Goal: Task Accomplishment & Management: Manage account settings

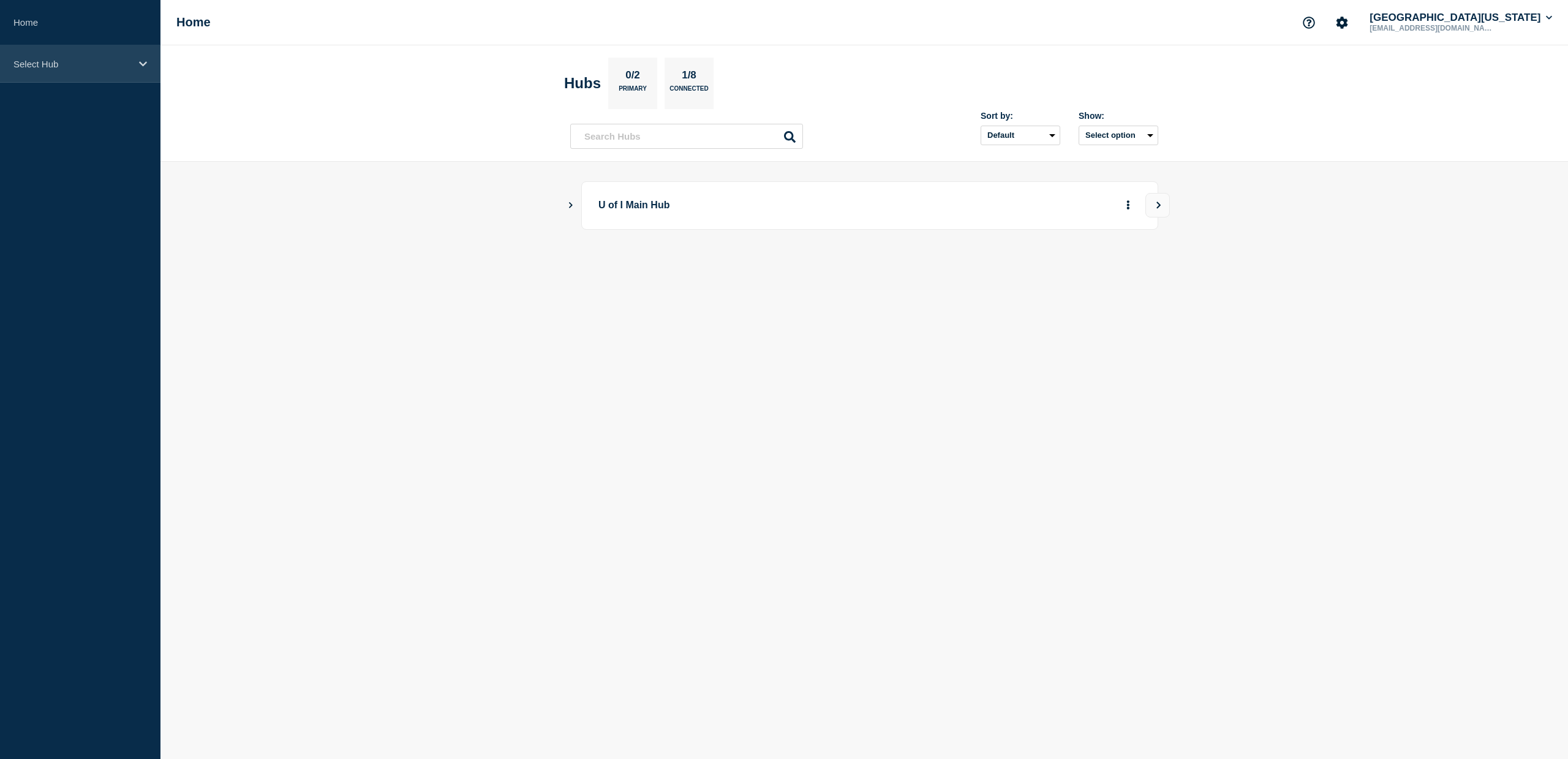
click at [61, 76] on div "Select Hub" at bounding box center [80, 64] width 161 height 37
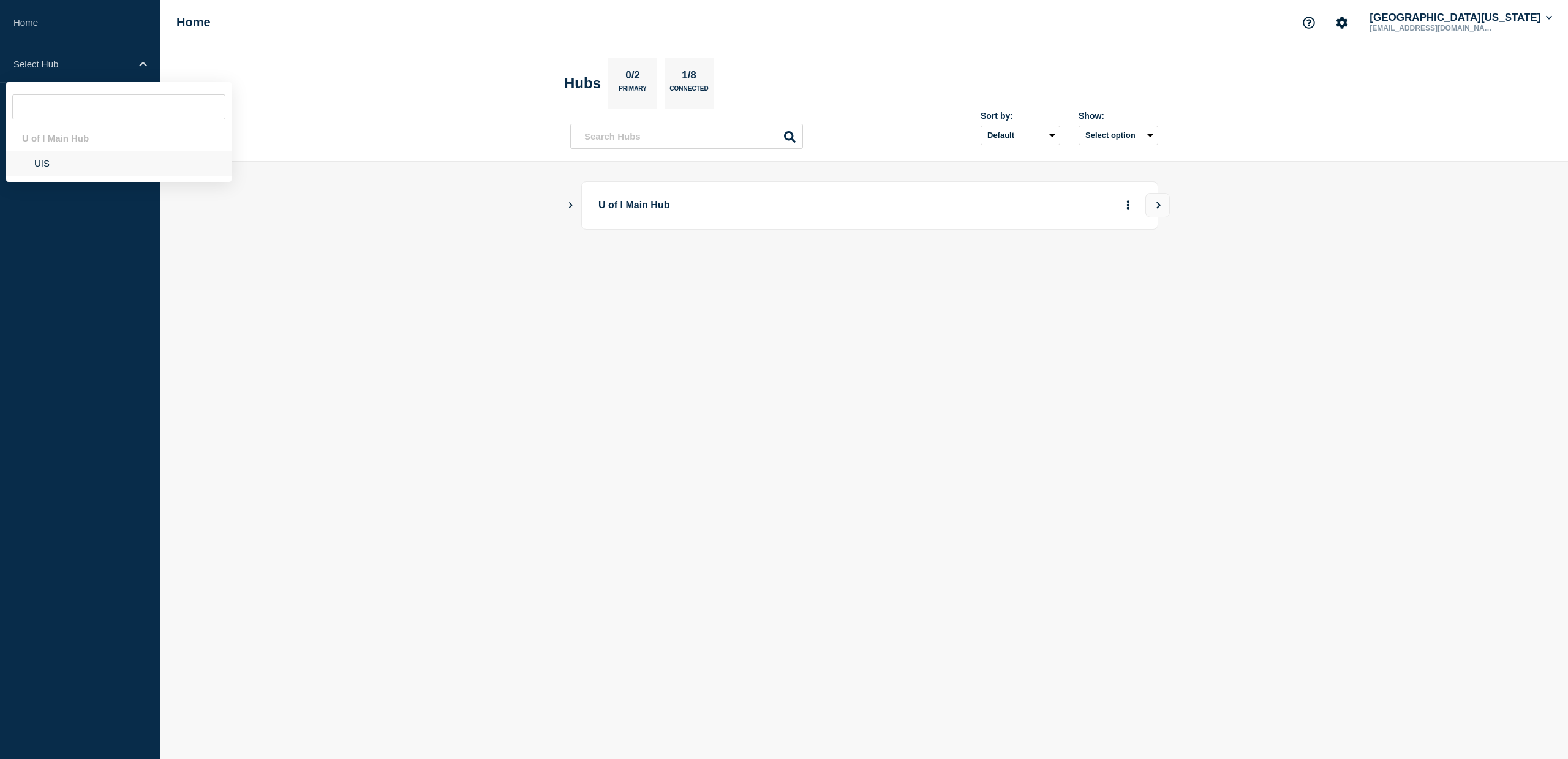
click at [46, 166] on li "UIS" at bounding box center [119, 163] width 226 height 25
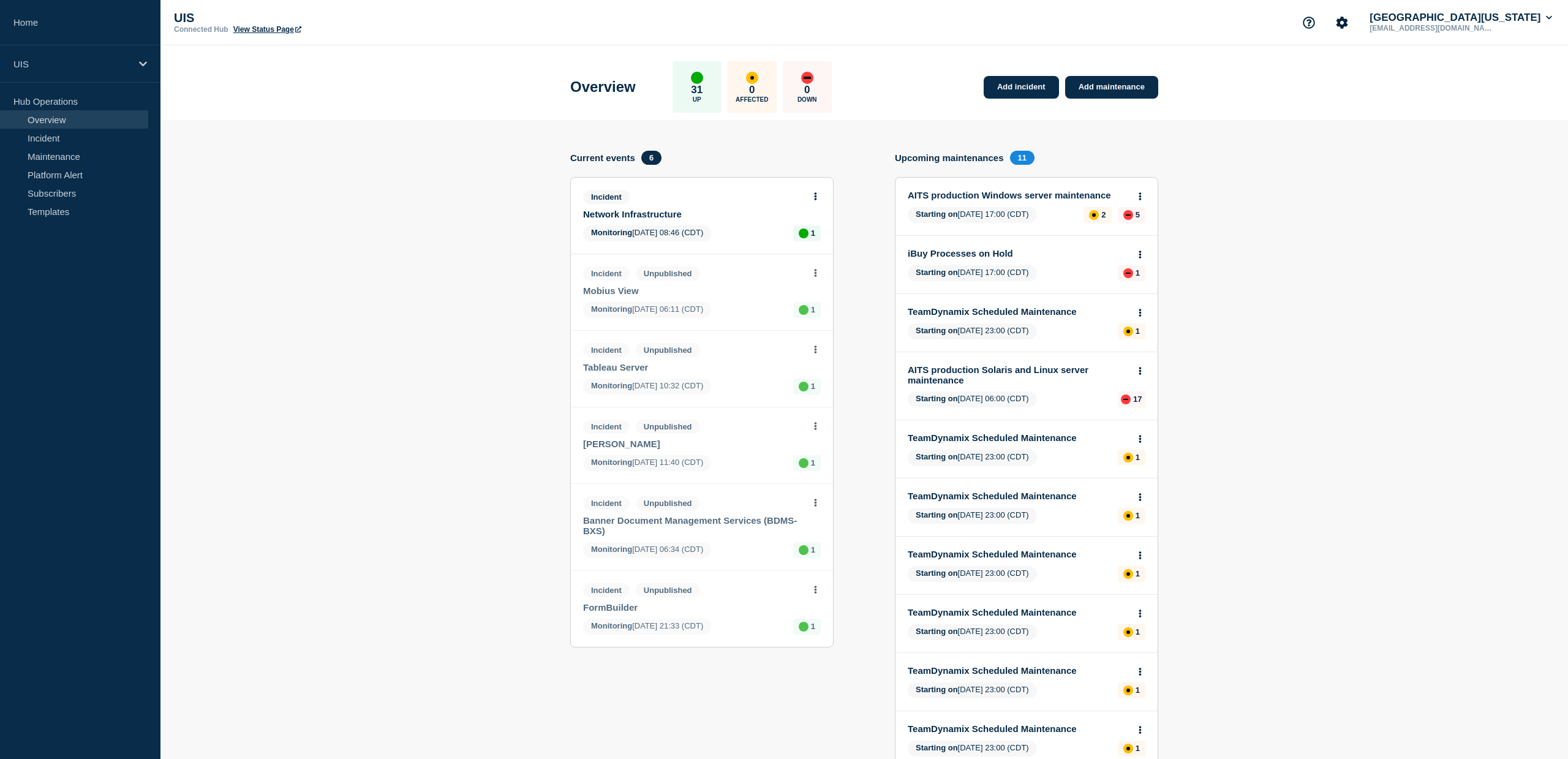
click at [623, 215] on link "Network Infrastructure" at bounding box center [694, 213] width 221 height 10
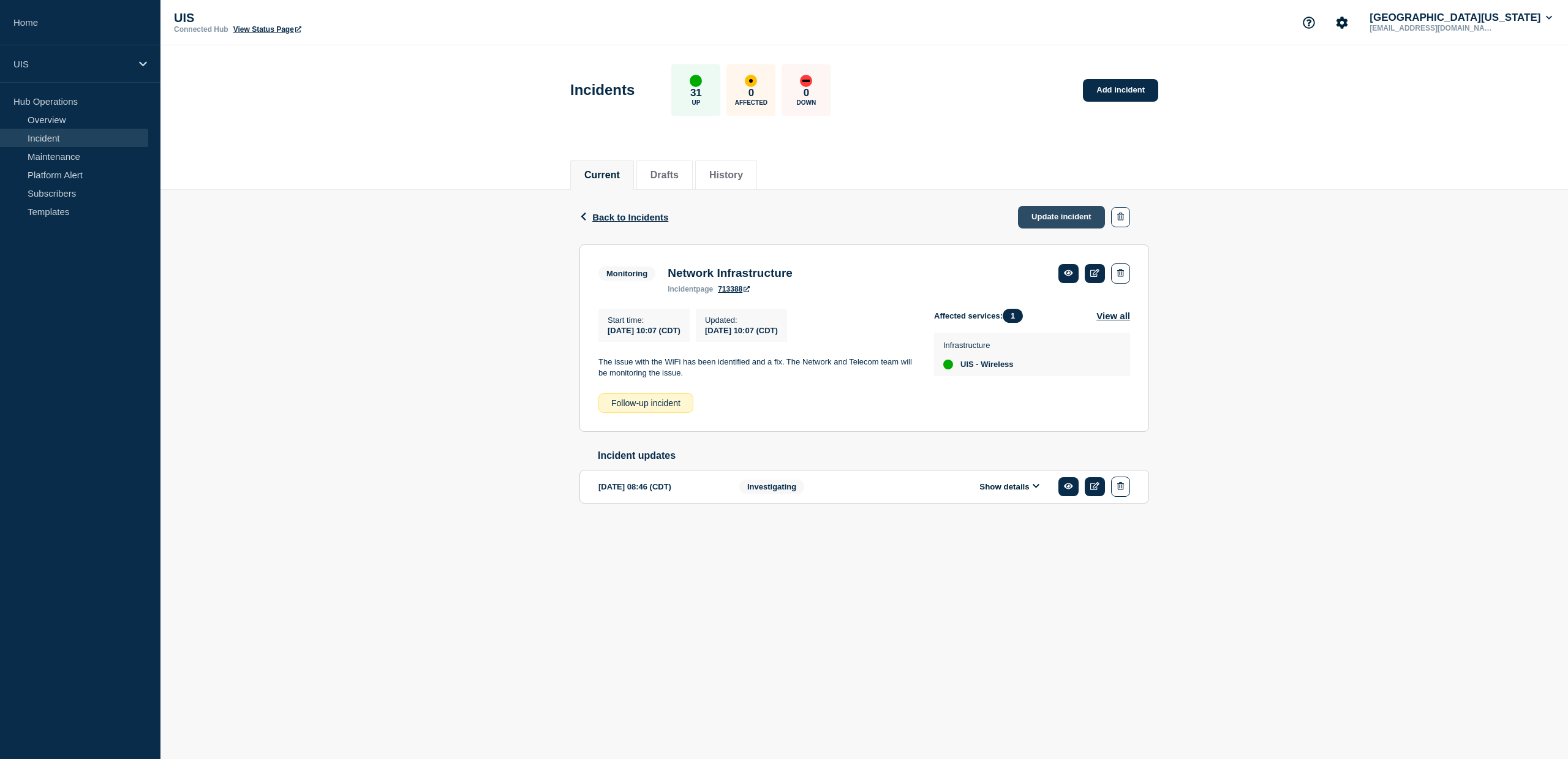
click at [1046, 218] on link "Update incident" at bounding box center [1061, 217] width 87 height 23
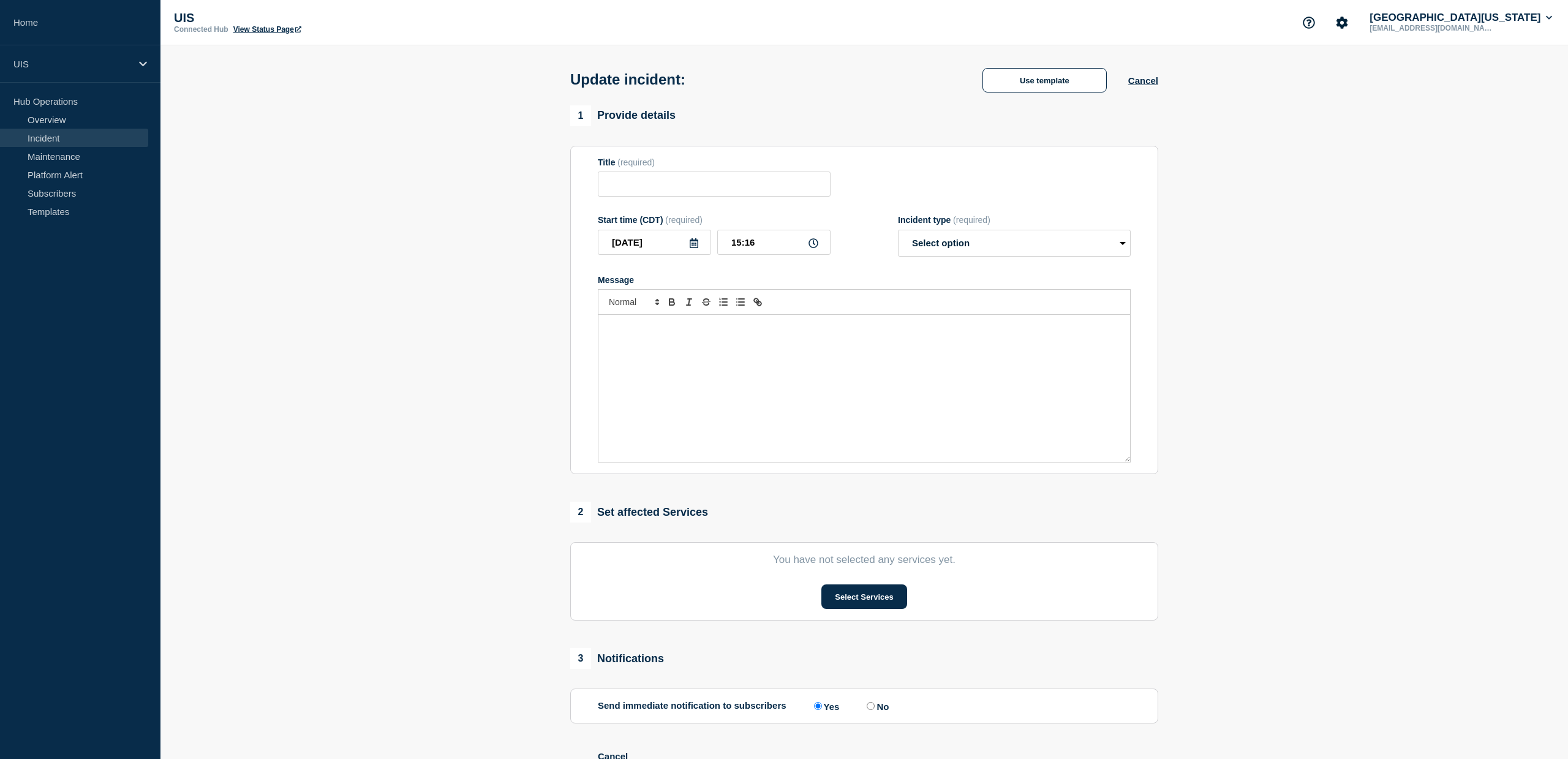
type input "Network Infrastructure"
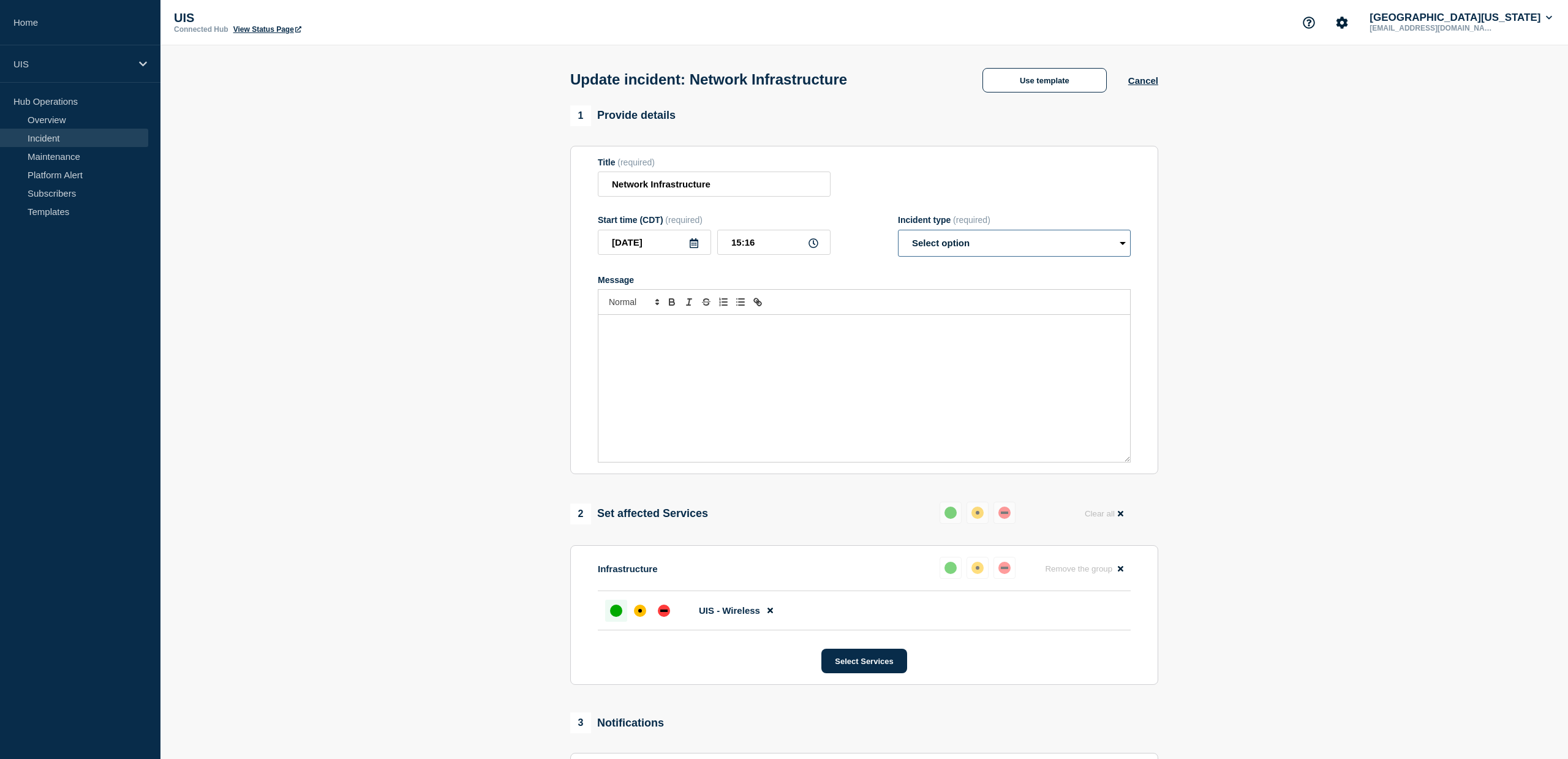
click at [954, 248] on select "Select option Investigating Identified Monitoring Resolved" at bounding box center [1014, 242] width 233 height 27
select select "resolved"
click at [898, 238] on select "Select option Investigating Identified Monitoring Resolved" at bounding box center [1014, 242] width 233 height 27
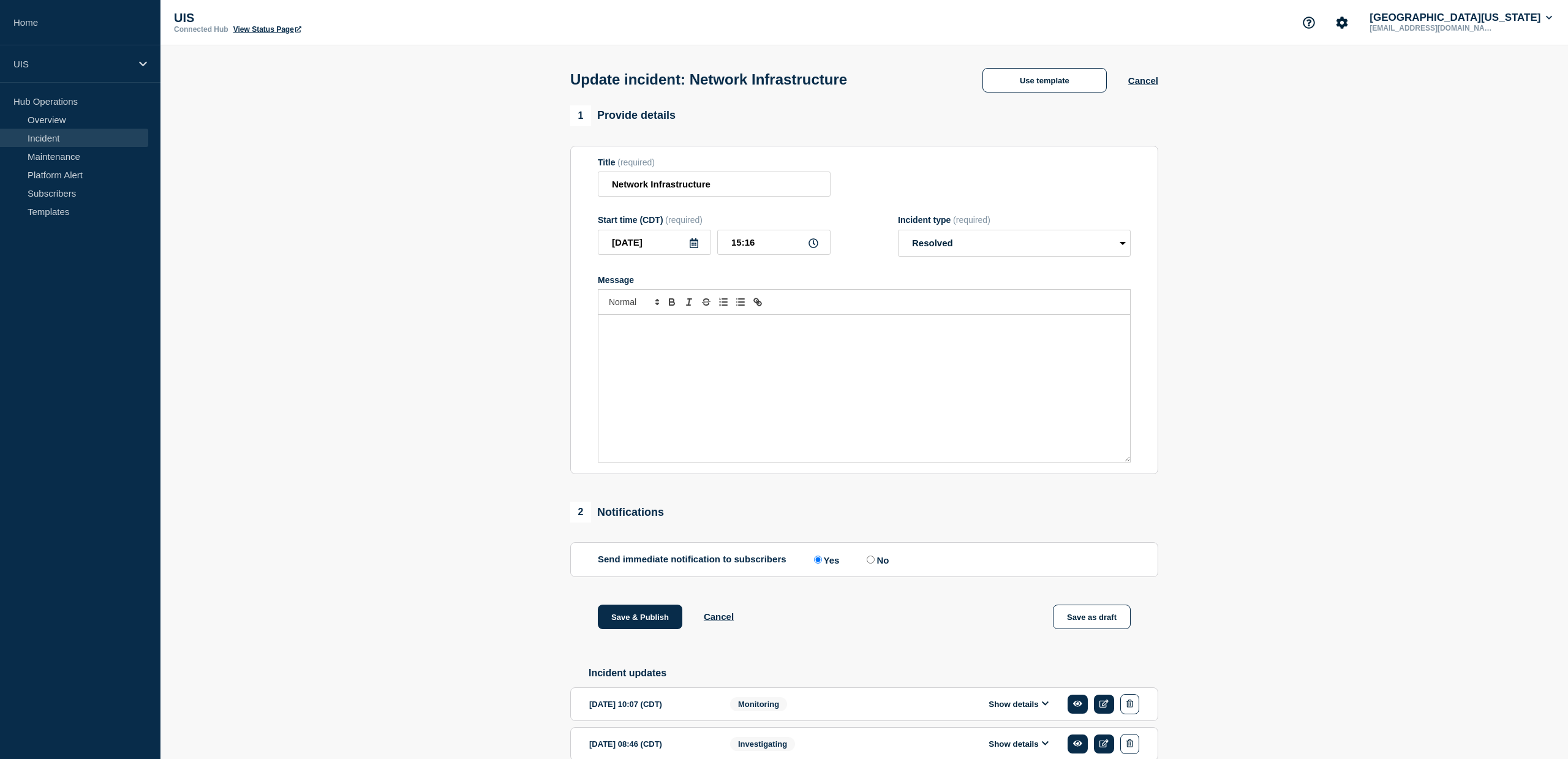
click at [800, 369] on div "Message" at bounding box center [864, 388] width 531 height 147
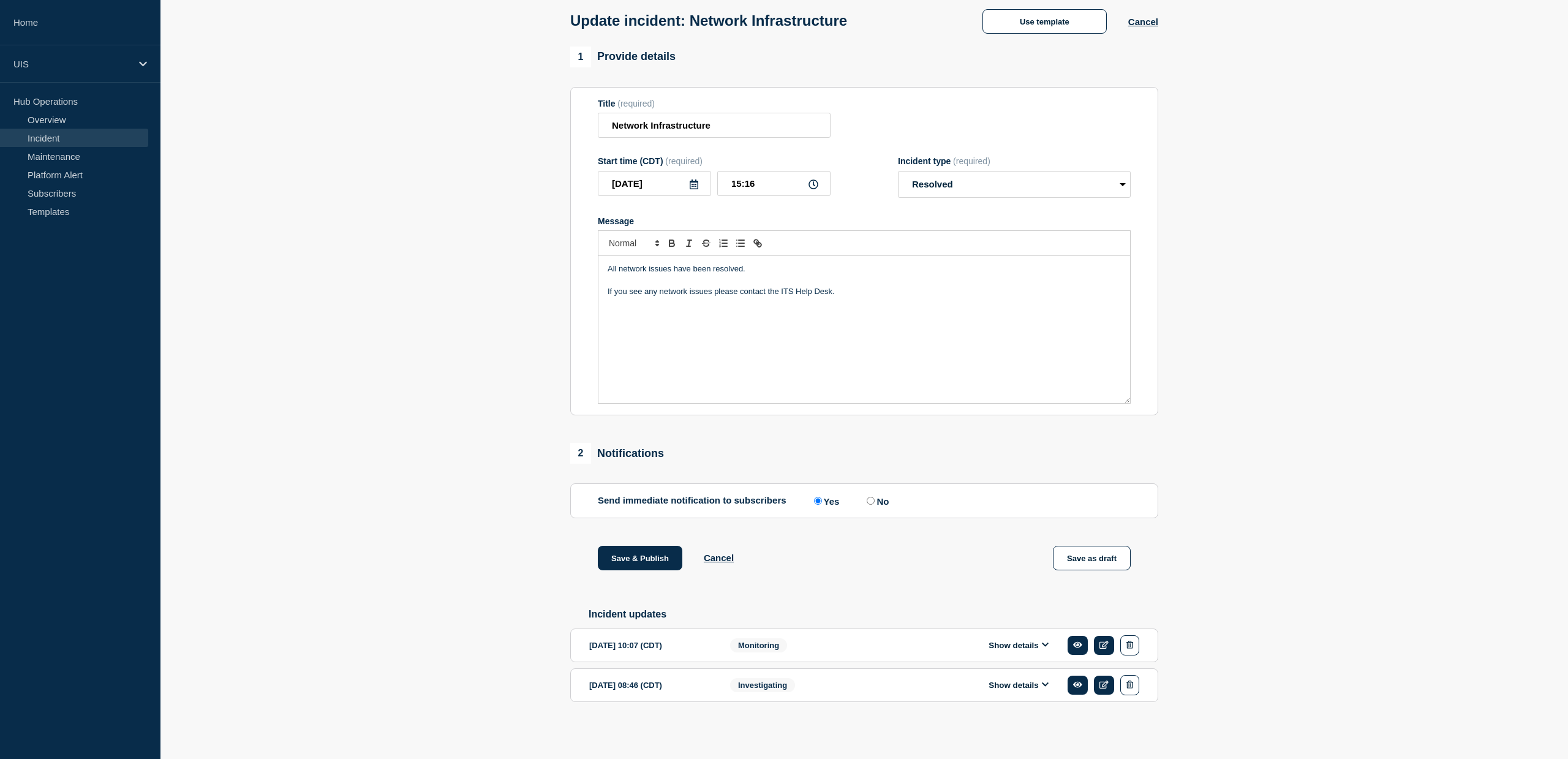
scroll to position [77, 0]
click at [871, 495] on label "No" at bounding box center [876, 500] width 25 height 12
click at [871, 497] on input "No" at bounding box center [870, 500] width 8 height 8
radio input "true"
radio input "false"
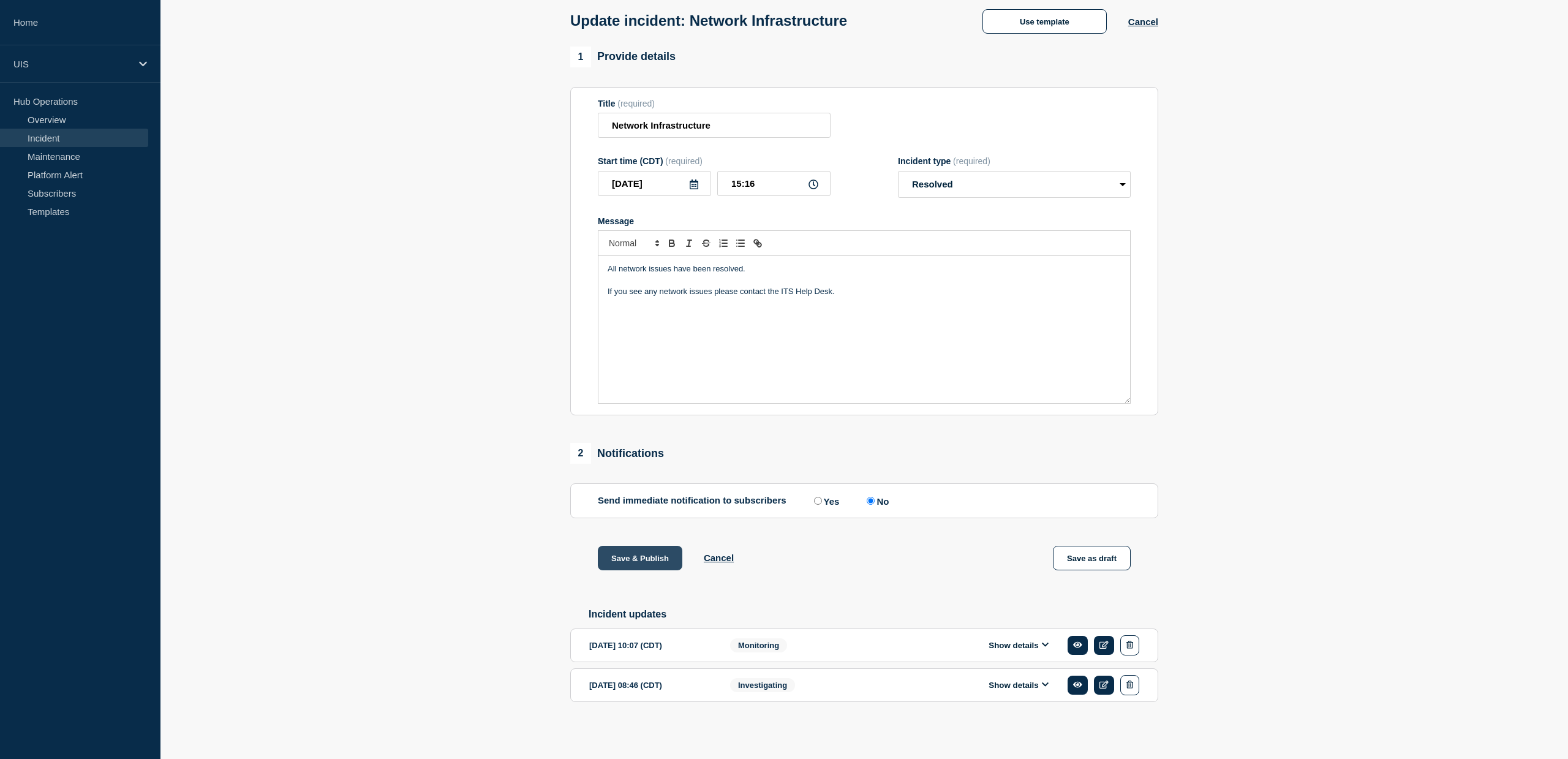
click at [635, 556] on button "Save & Publish" at bounding box center [640, 558] width 84 height 25
